Goal: Navigation & Orientation: Find specific page/section

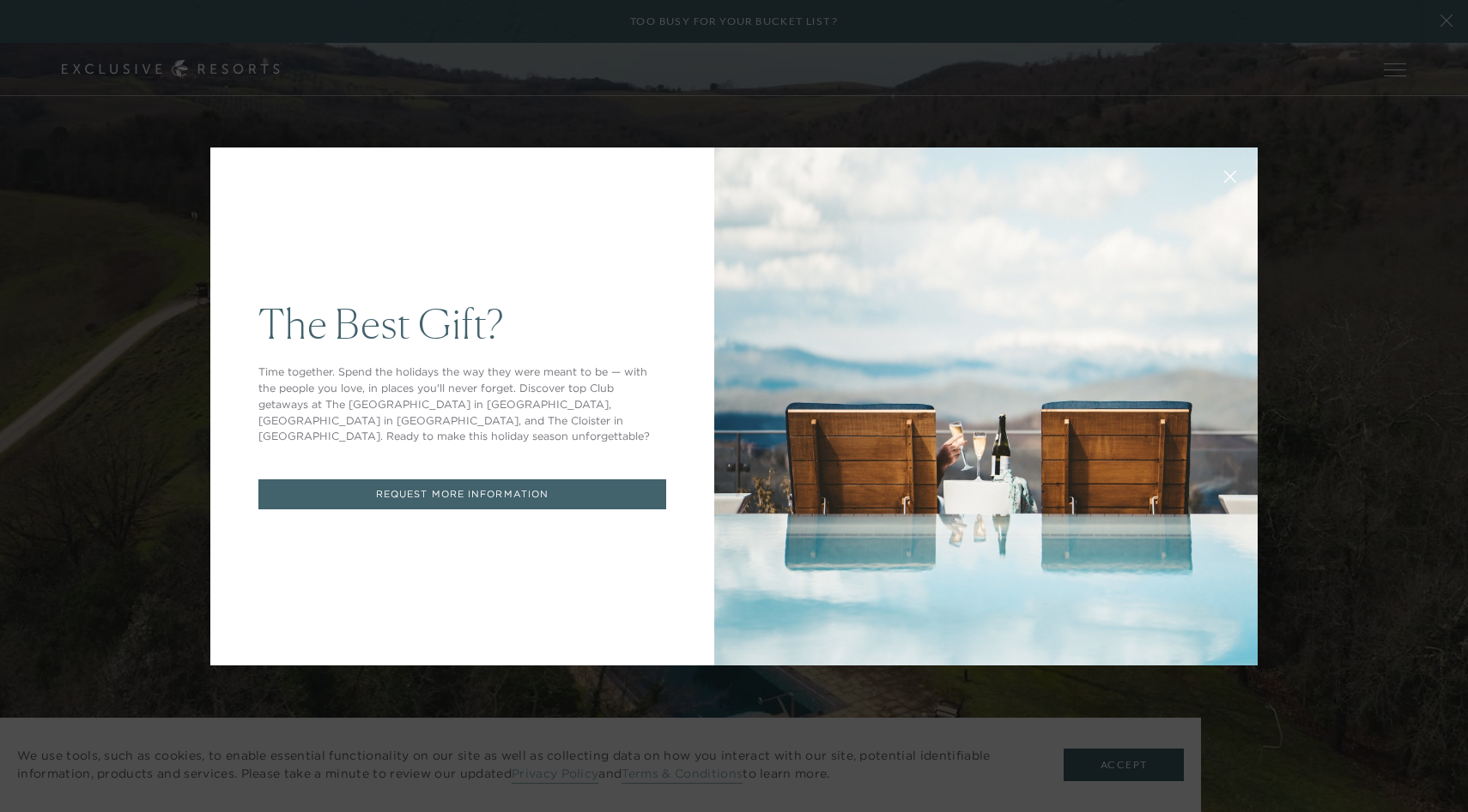
click at [945, 108] on div "The Best Gift? Time together. Spend the holidays the way they were meant to be …" at bounding box center [734, 406] width 1468 height 812
click at [1231, 177] on icon at bounding box center [1230, 176] width 11 height 11
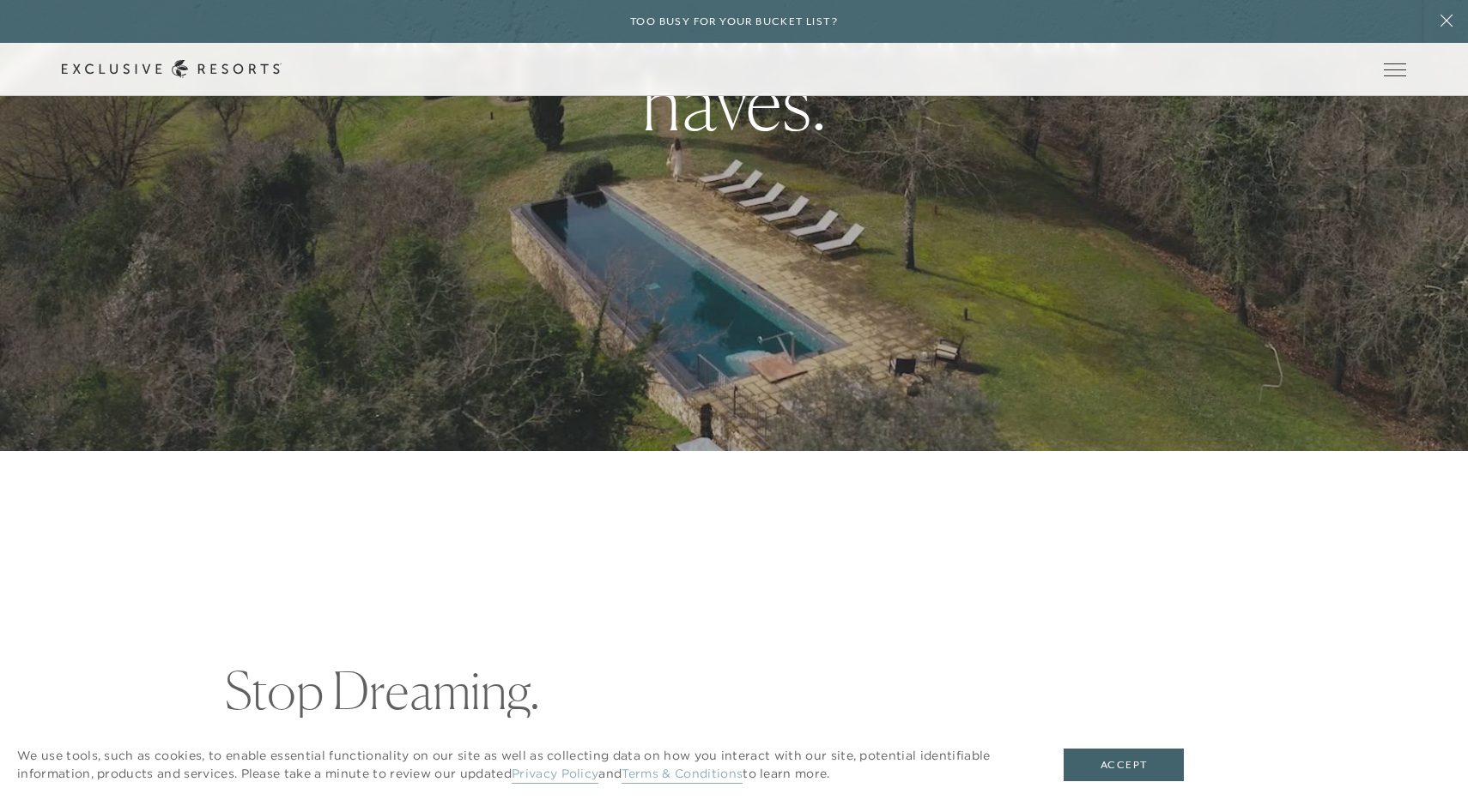
scroll to position [617, 0]
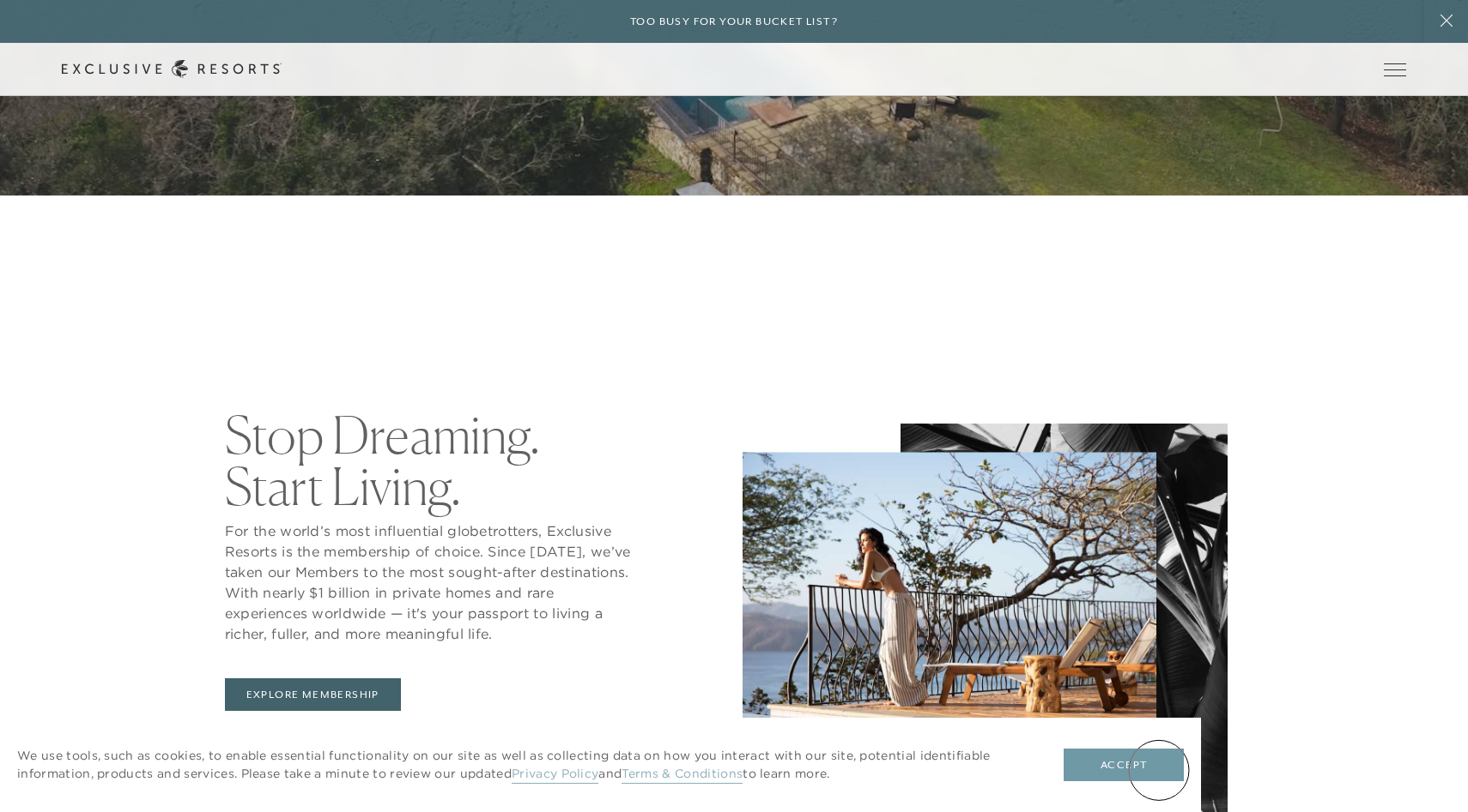
click at [1159, 770] on button "Accept" at bounding box center [1123, 765] width 120 height 32
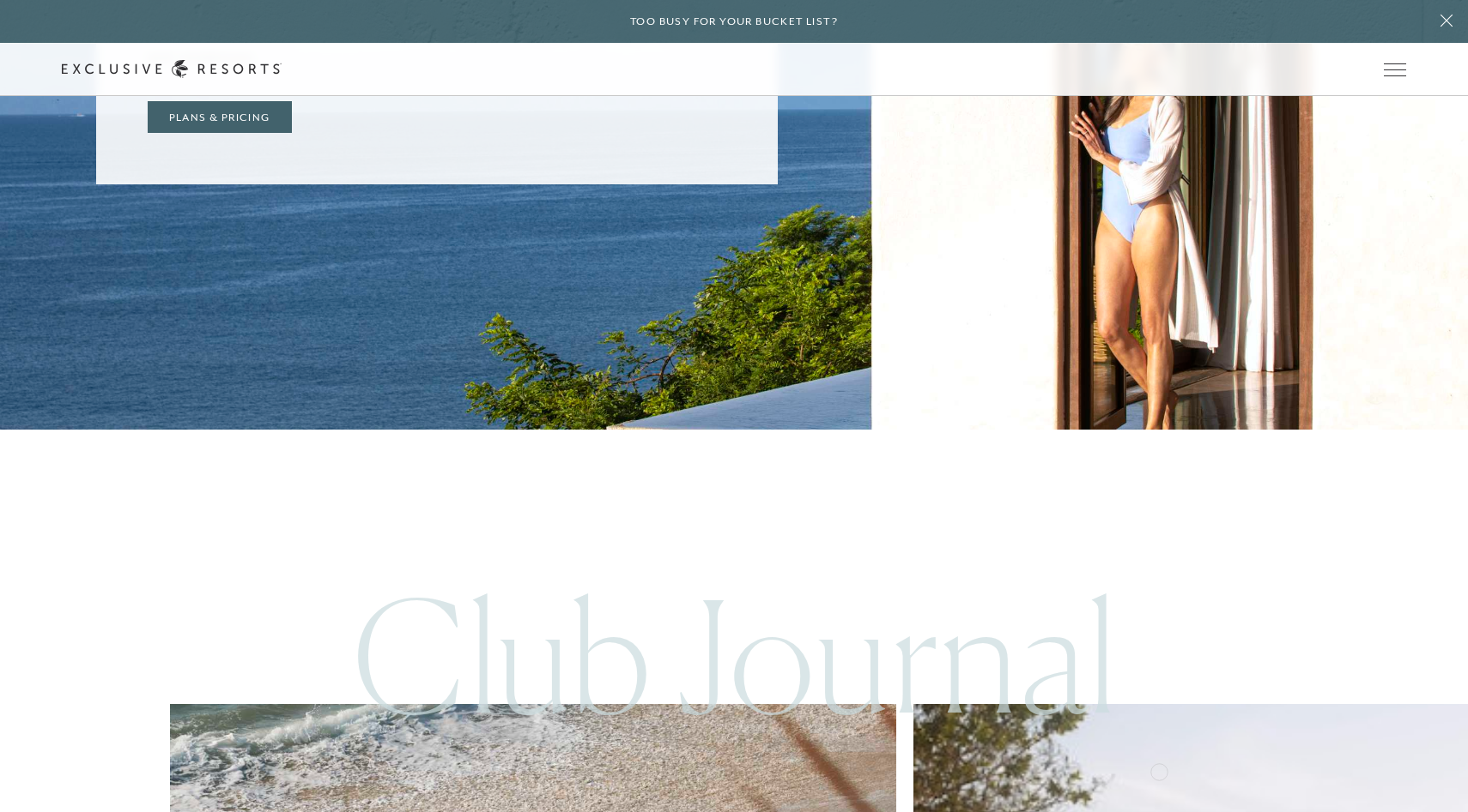
scroll to position [7451, 0]
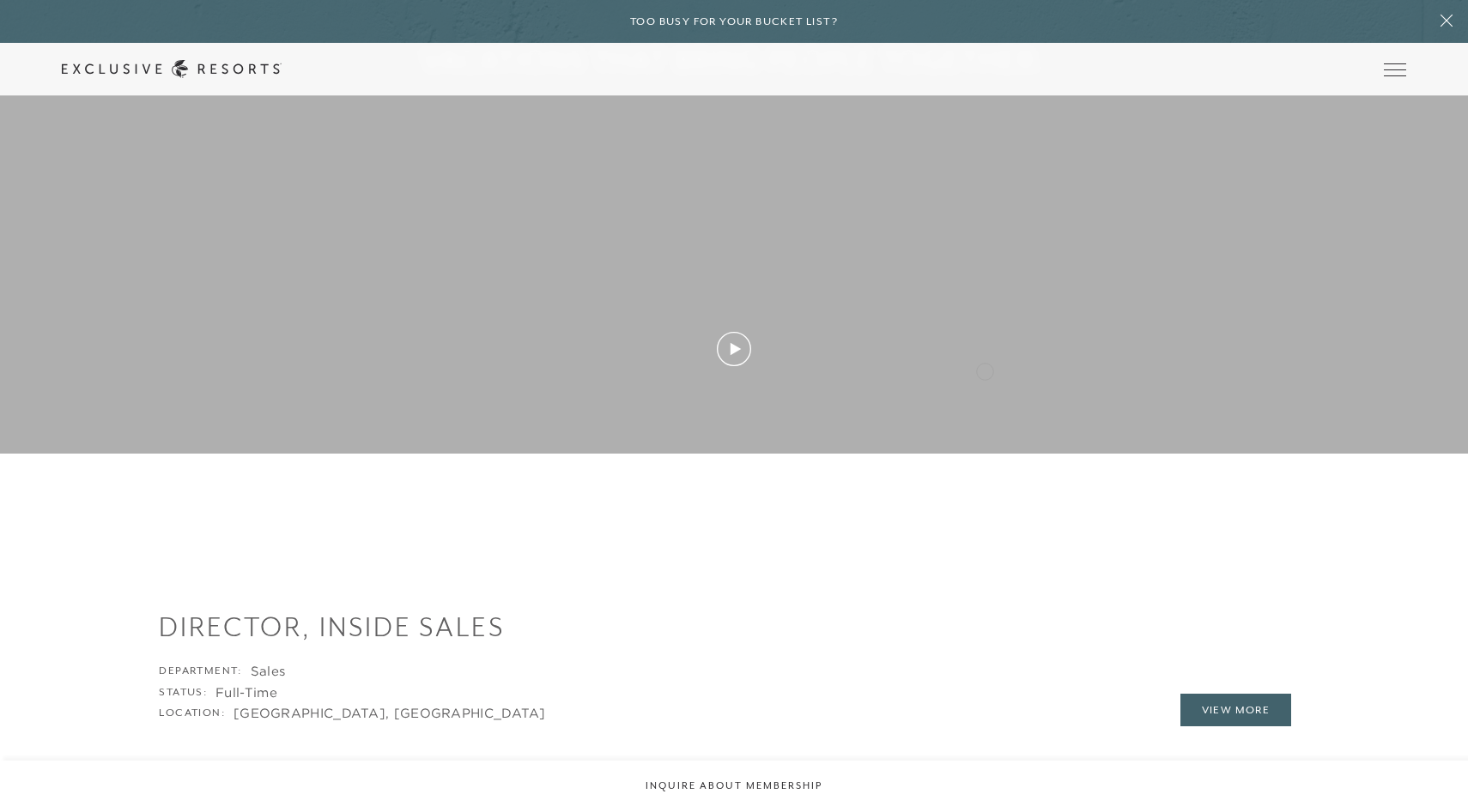
scroll to position [1204, 0]
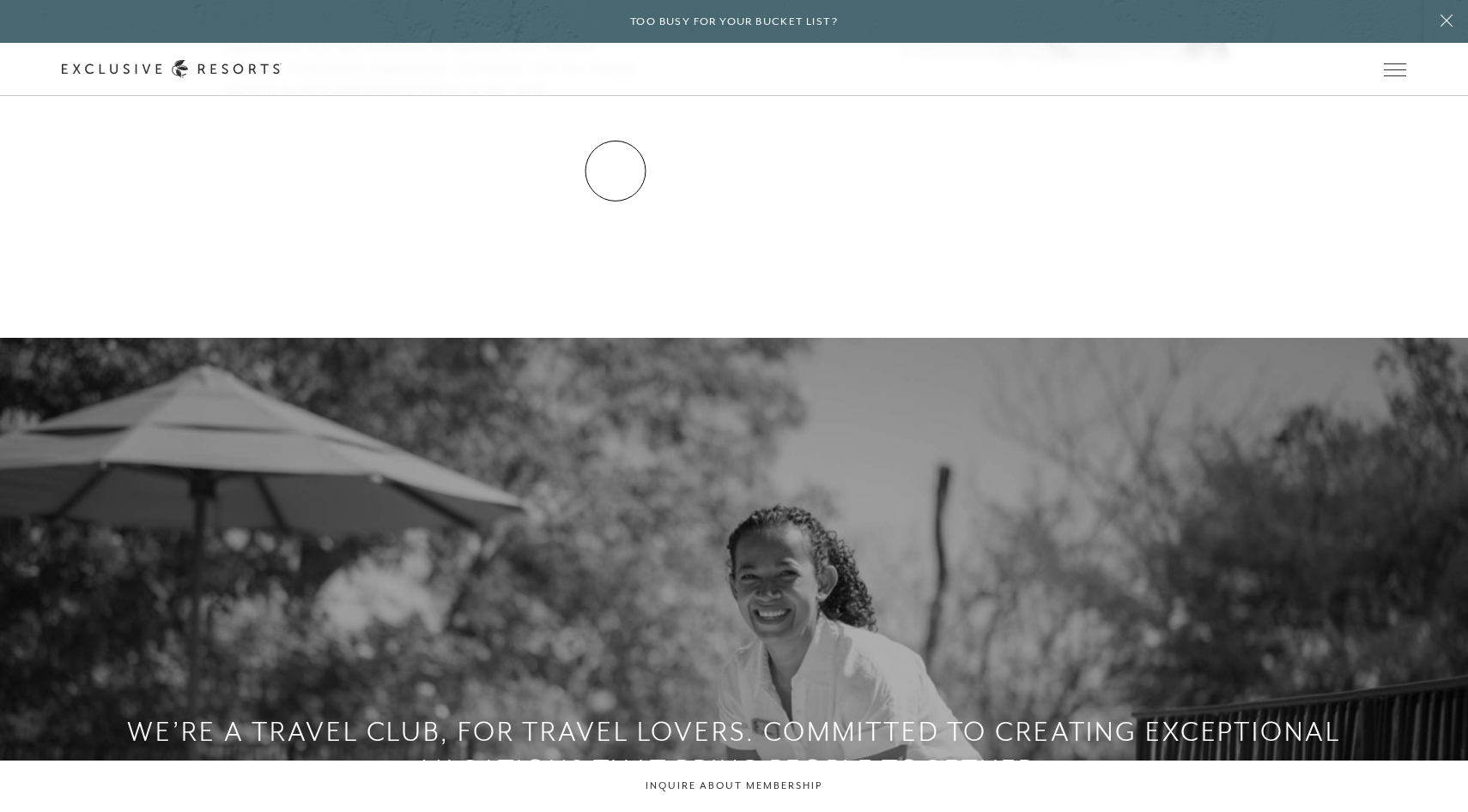
click at [0, 0] on link "Residence Collection" at bounding box center [0, 0] width 0 height 0
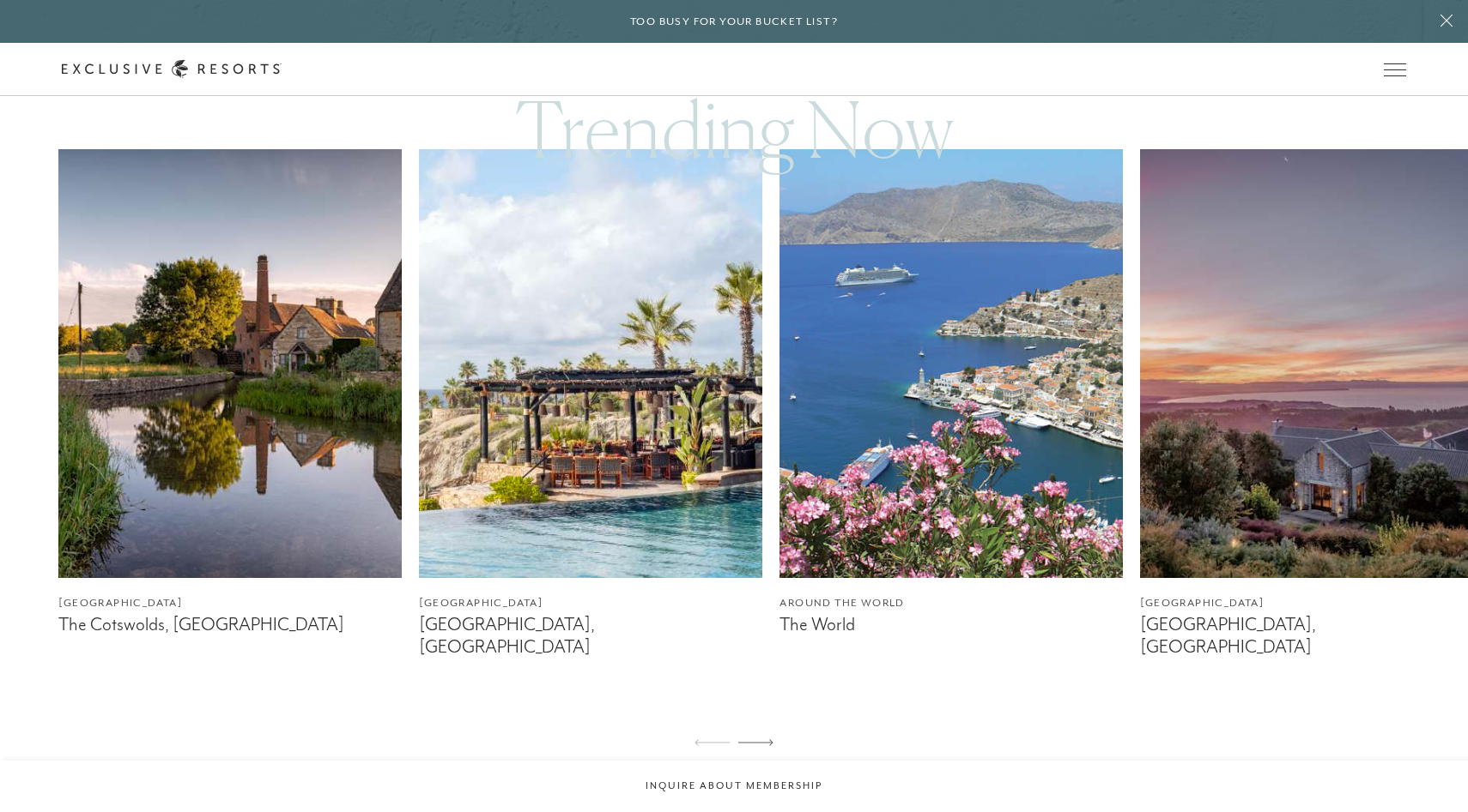
scroll to position [1054, 0]
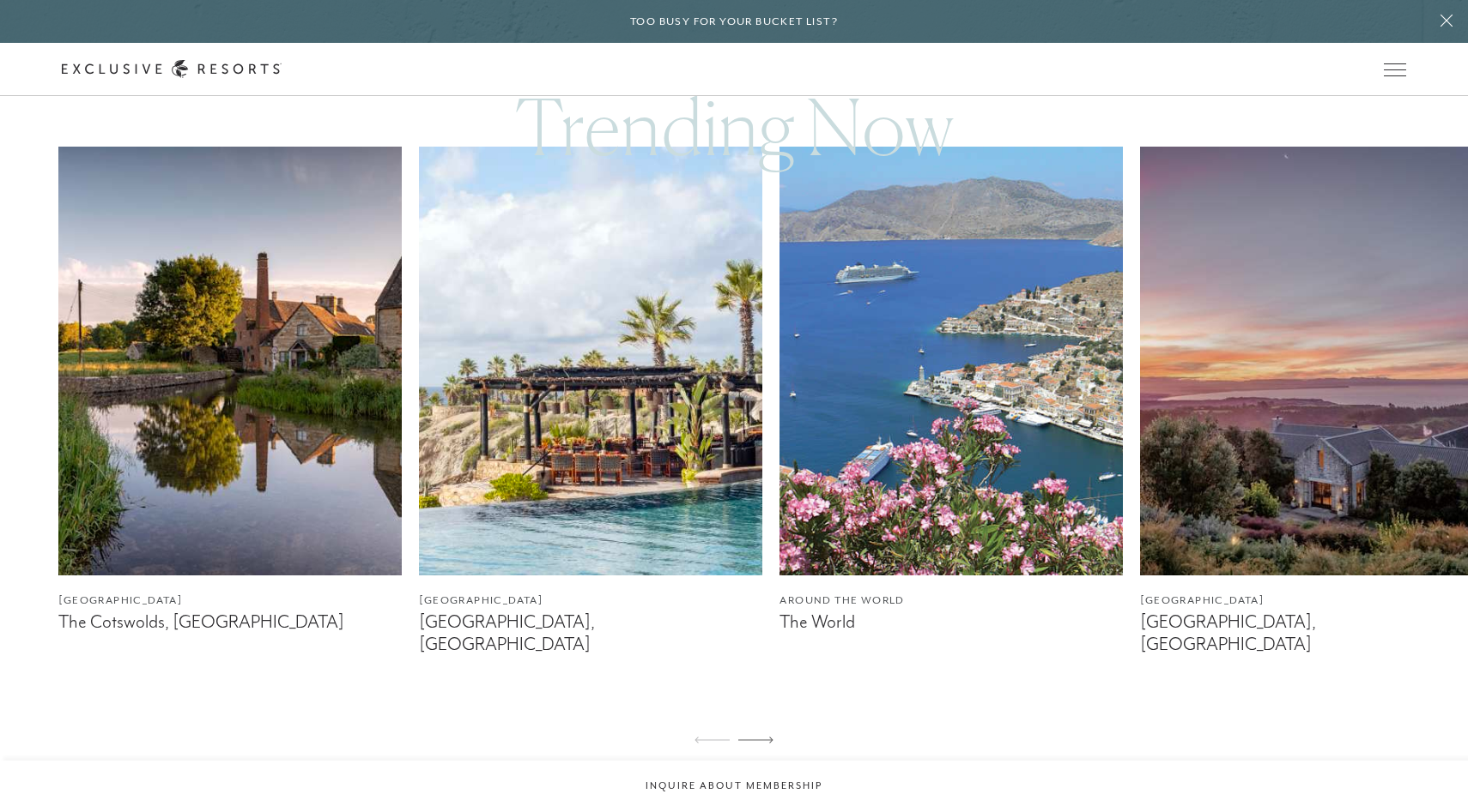
click at [313, 433] on img at bounding box center [230, 361] width 344 height 429
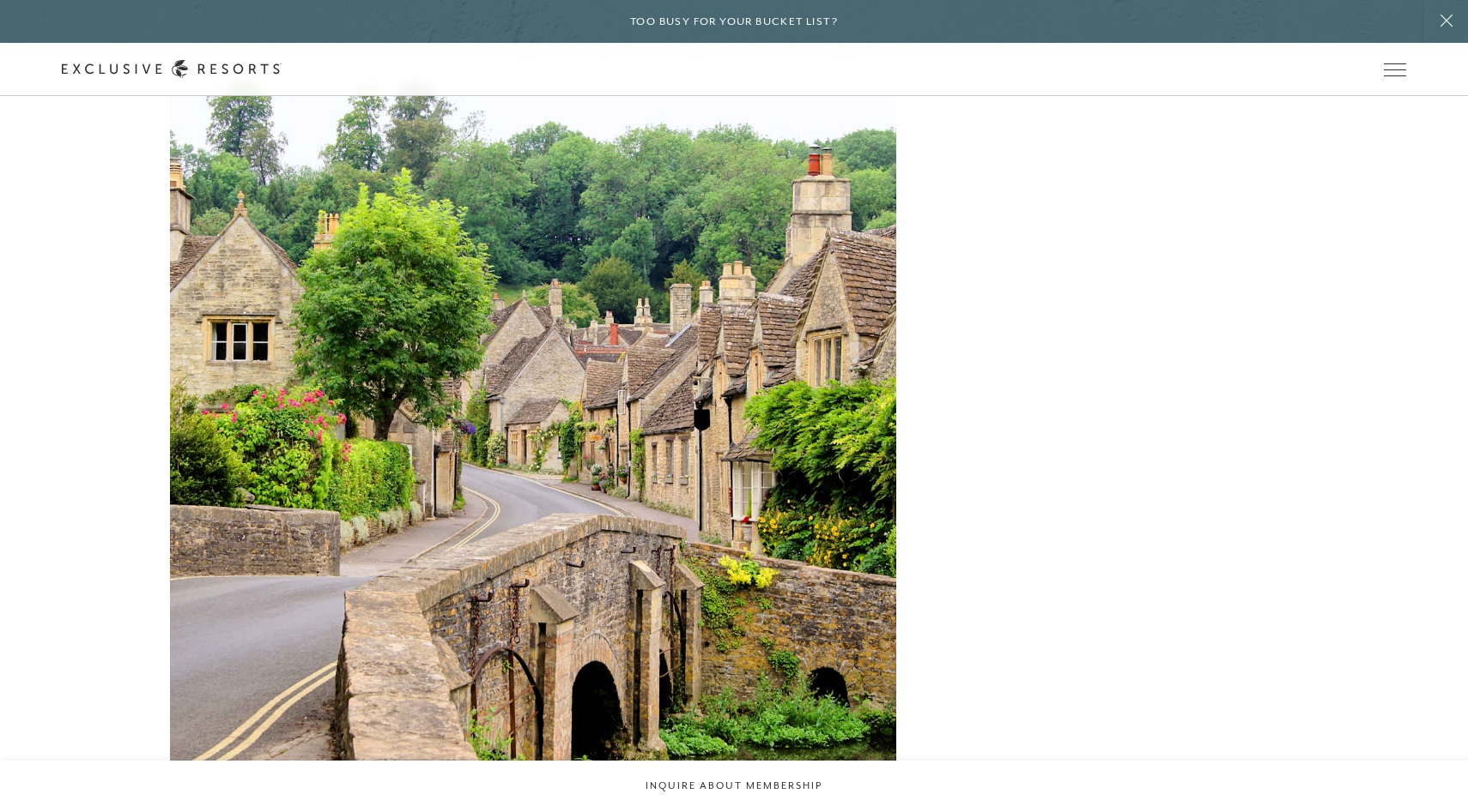
scroll to position [4746, 0]
